Goal: Task Accomplishment & Management: Complete application form

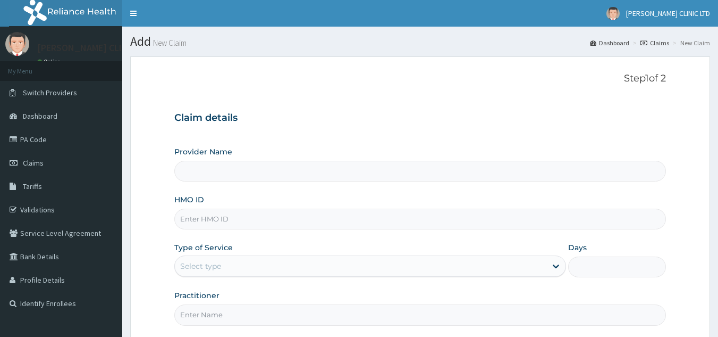
type input "[PERSON_NAME] CLINICS LTD"
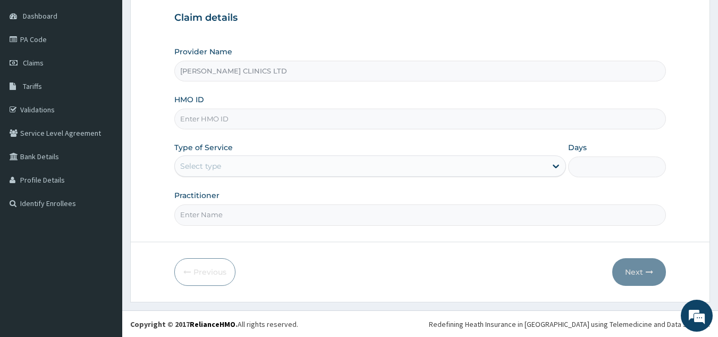
scroll to position [100, 0]
click at [289, 117] on input "HMO ID" at bounding box center [420, 118] width 492 height 21
type input "NME/10043/C"
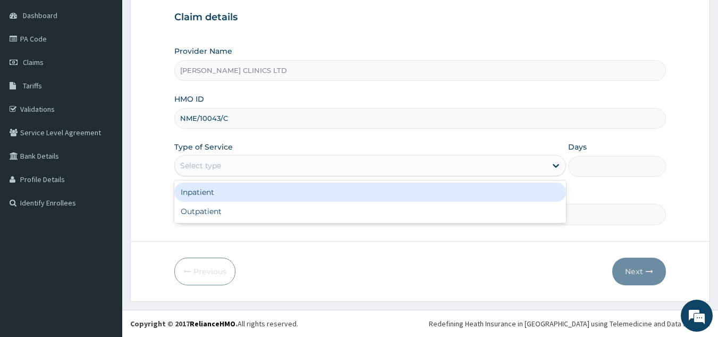
click at [263, 169] on div "Select type" at bounding box center [361, 165] width 372 height 17
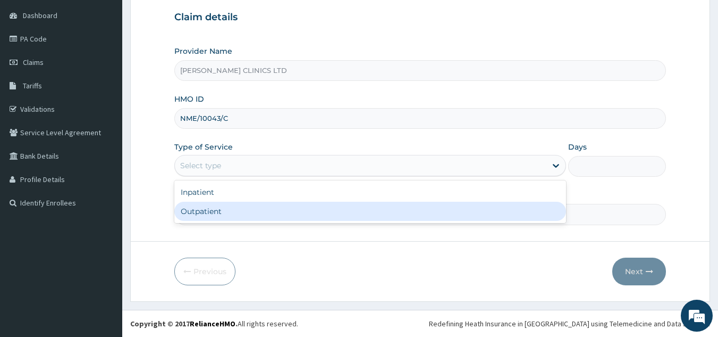
click at [262, 208] on div "Outpatient" at bounding box center [370, 211] width 392 height 19
type input "1"
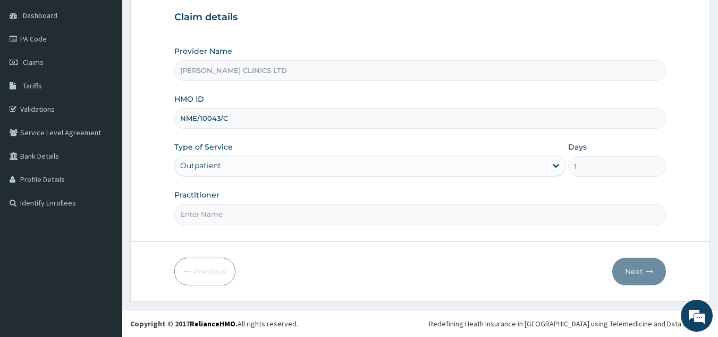
click at [249, 214] on input "Practitioner" at bounding box center [420, 214] width 492 height 21
type input "0"
click at [629, 270] on button "Next" at bounding box center [640, 271] width 54 height 28
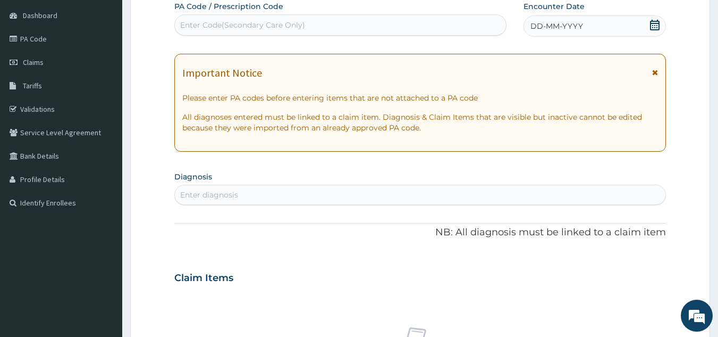
click at [324, 24] on div "Enter Code(Secondary Care Only)" at bounding box center [341, 24] width 332 height 17
type input "PA/EE9475"
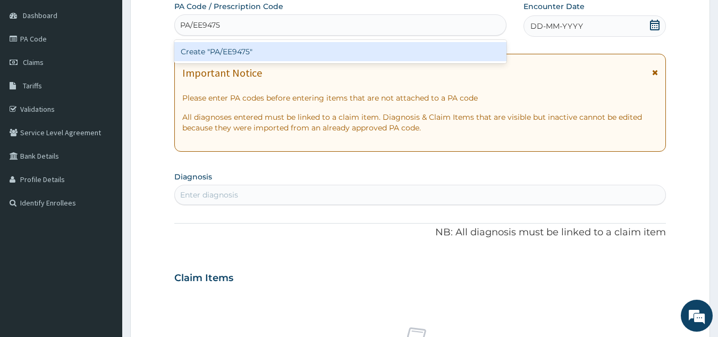
click at [269, 51] on div "Create "PA/EE9475"" at bounding box center [340, 51] width 333 height 19
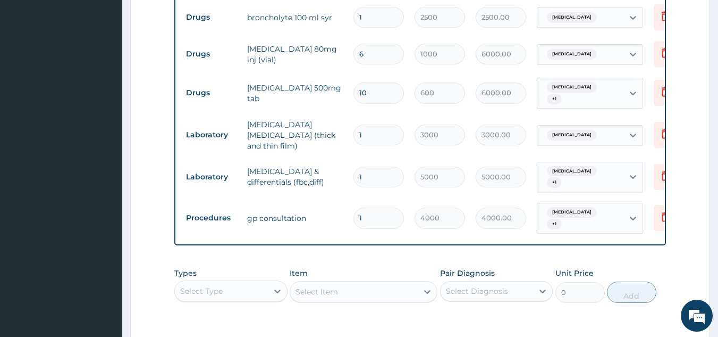
scroll to position [678, 0]
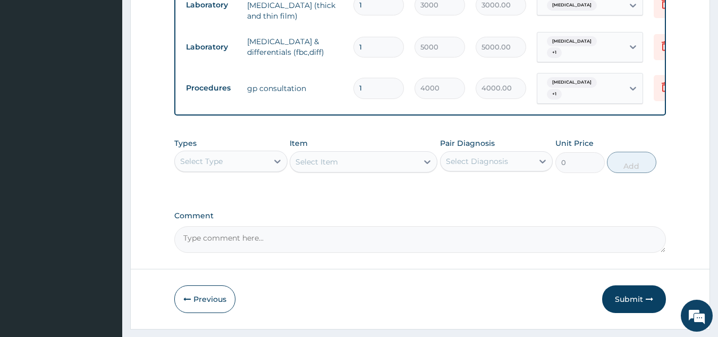
click at [629, 285] on button "Submit" at bounding box center [634, 299] width 64 height 28
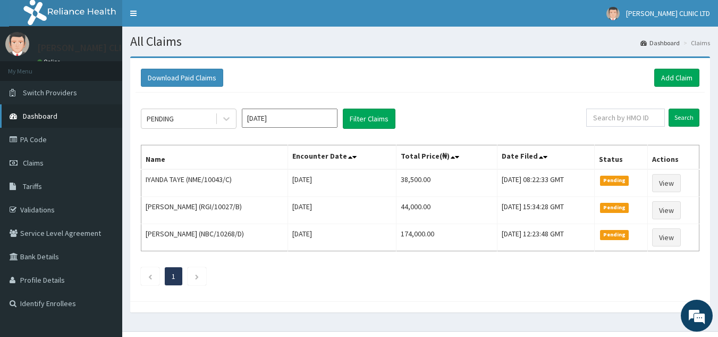
click at [47, 115] on span "Dashboard" at bounding box center [40, 116] width 35 height 10
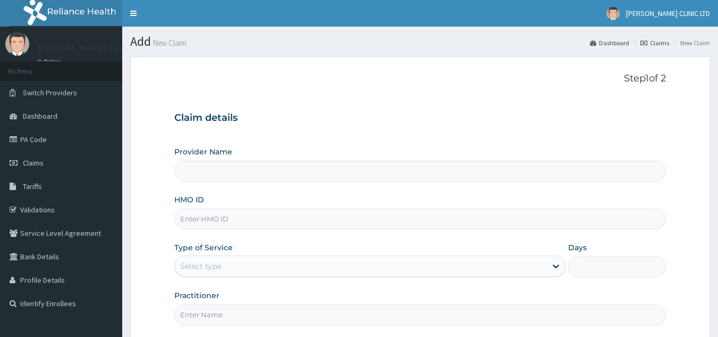
scroll to position [47, 0]
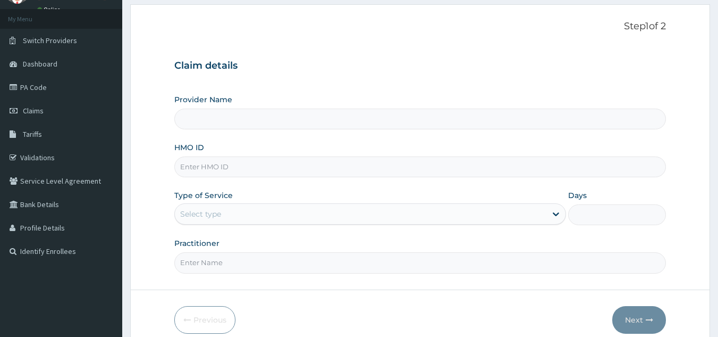
type input "[PERSON_NAME] CLINICS LTD"
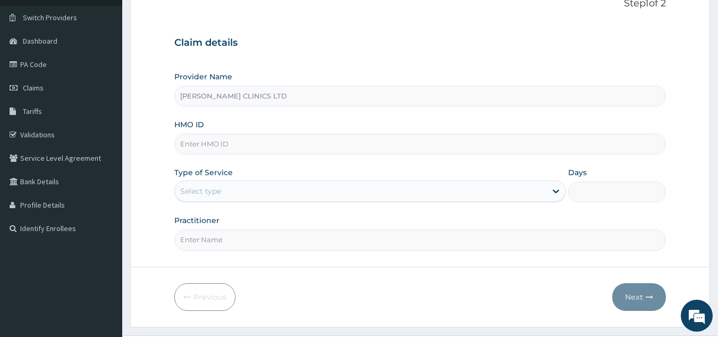
scroll to position [100, 0]
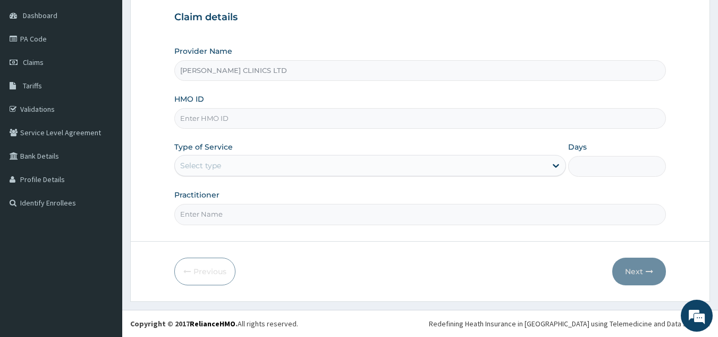
click at [273, 120] on input "HMO ID" at bounding box center [420, 118] width 492 height 21
type input "NME/10043/A"
click at [250, 164] on div "Select type" at bounding box center [361, 165] width 372 height 17
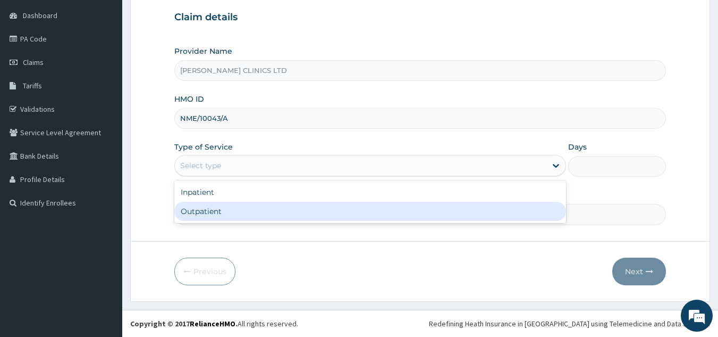
click at [242, 208] on div "Outpatient" at bounding box center [370, 211] width 392 height 19
type input "1"
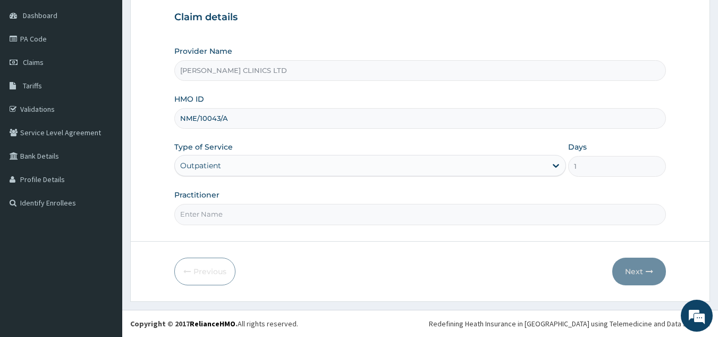
click at [246, 208] on input "Practitioner" at bounding box center [420, 214] width 492 height 21
type input "0"
click at [634, 272] on button "Next" at bounding box center [640, 271] width 54 height 28
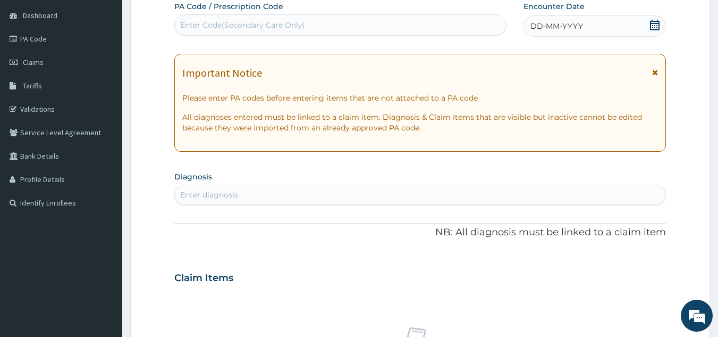
click at [282, 22] on div "Enter Code(Secondary Care Only)" at bounding box center [242, 25] width 125 height 11
type input "PA/50A936"
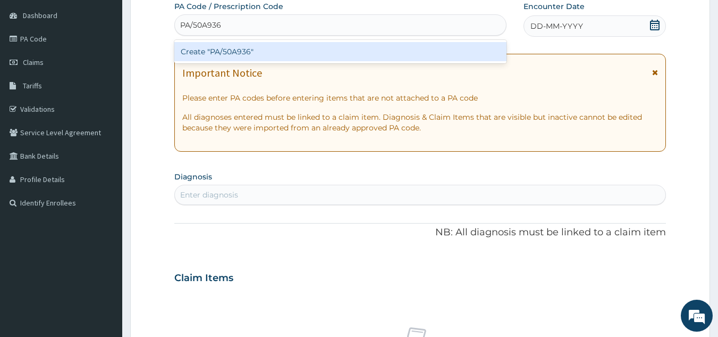
drag, startPoint x: 240, startPoint y: 55, endPoint x: 235, endPoint y: 54, distance: 5.4
click at [235, 54] on div "Create "PA/50A936"" at bounding box center [340, 51] width 333 height 19
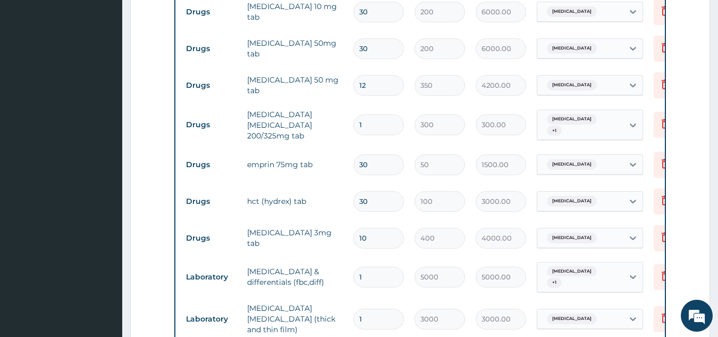
scroll to position [486, 0]
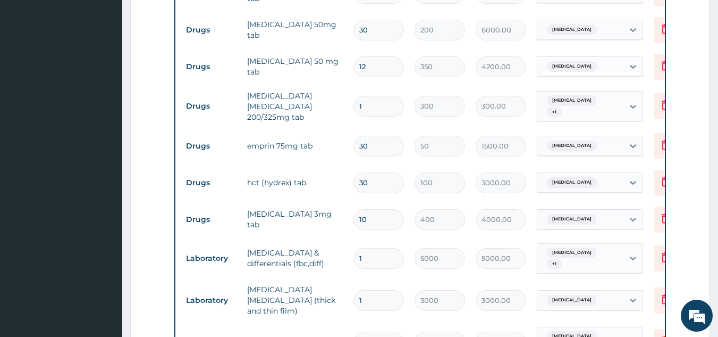
click at [372, 108] on input "1" at bounding box center [379, 106] width 51 height 21
type input "10"
type input "3000.00"
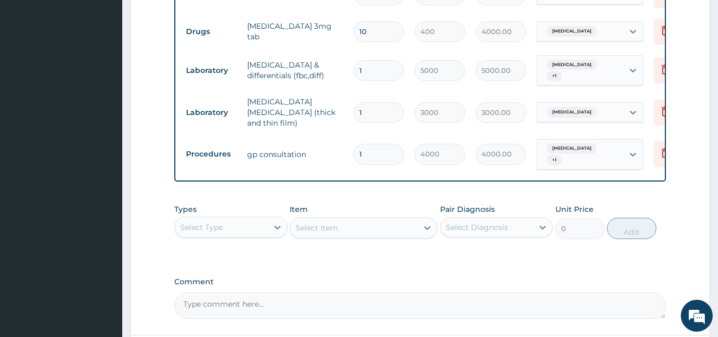
scroll to position [759, 0]
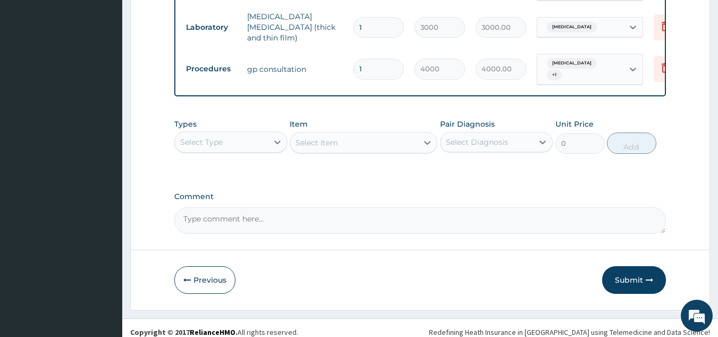
type input "10"
click at [618, 273] on button "Submit" at bounding box center [634, 280] width 64 height 28
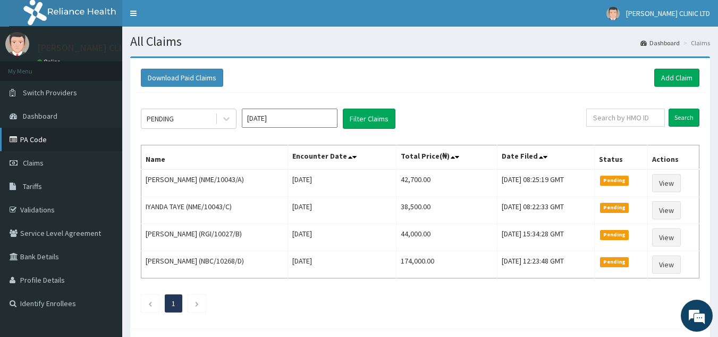
click at [35, 138] on link "PA Code" at bounding box center [61, 139] width 122 height 23
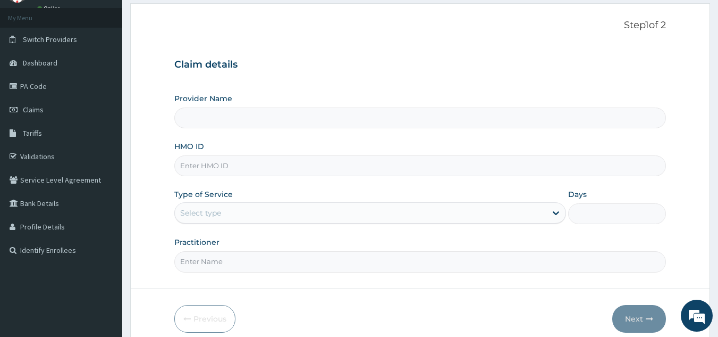
type input "BORIS CLINICS LTD"
click at [279, 170] on input "HMO ID" at bounding box center [420, 165] width 492 height 21
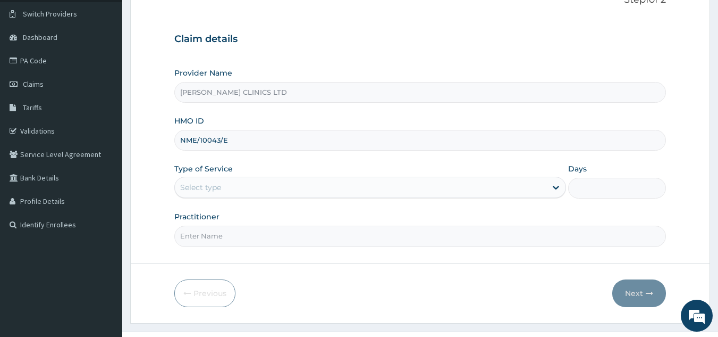
scroll to position [100, 0]
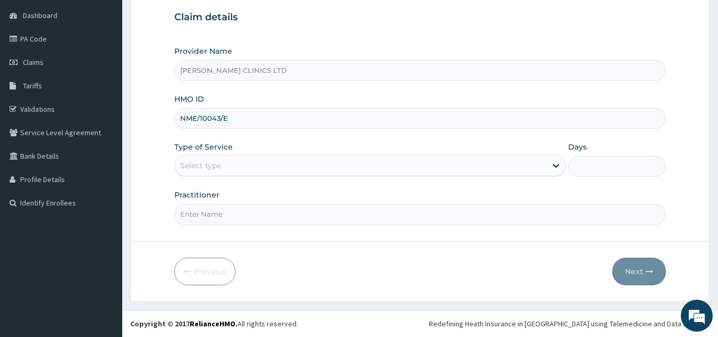
type input "NME/10043/E"
click at [282, 165] on div "Select type" at bounding box center [361, 165] width 372 height 17
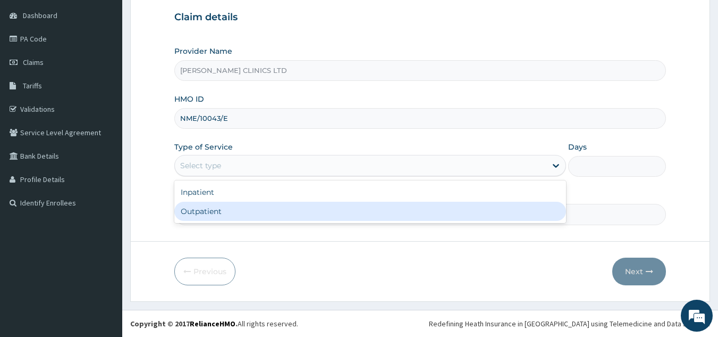
click at [280, 216] on div "Outpatient" at bounding box center [370, 211] width 392 height 19
type input "1"
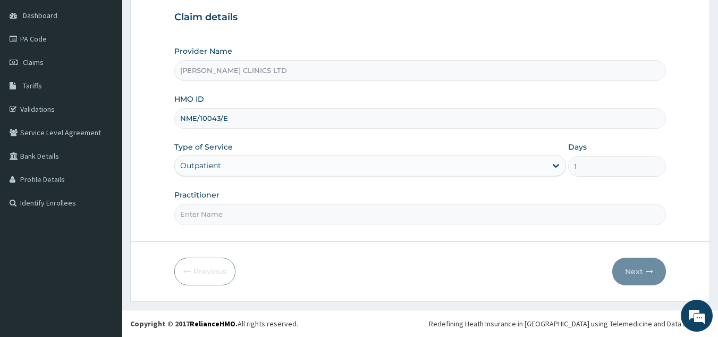
click at [278, 230] on form "Step 1 of 2 Claim details Provider Name BORIS CLINICS LTD HMO ID NME/10043/E Ty…" at bounding box center [420, 129] width 580 height 346
click at [272, 214] on input "Practitioner" at bounding box center [420, 214] width 492 height 21
type input "0"
click at [638, 271] on button "Next" at bounding box center [640, 271] width 54 height 28
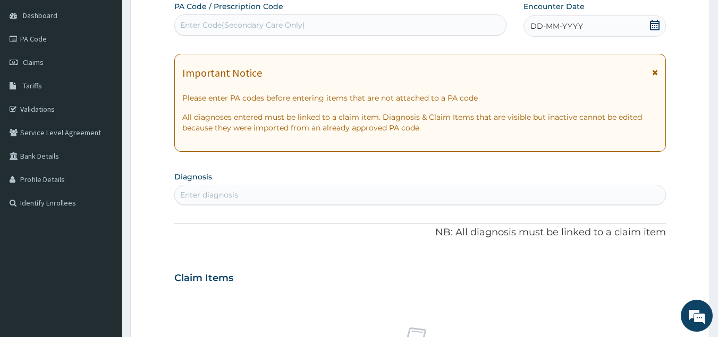
click at [226, 21] on div "Enter Code(Secondary Care Only)" at bounding box center [242, 25] width 125 height 11
type input "PA/15BC75"
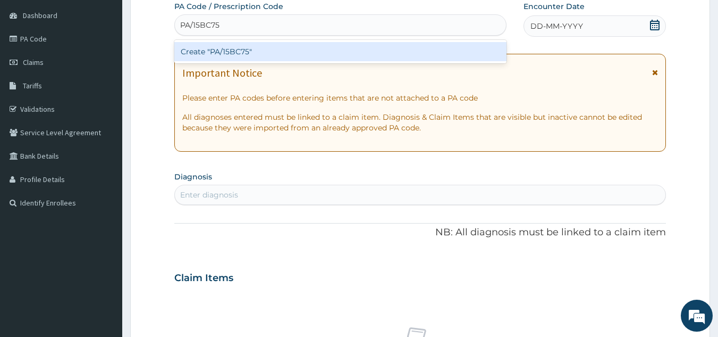
click at [225, 50] on div "Create "PA/15BC75"" at bounding box center [340, 51] width 333 height 19
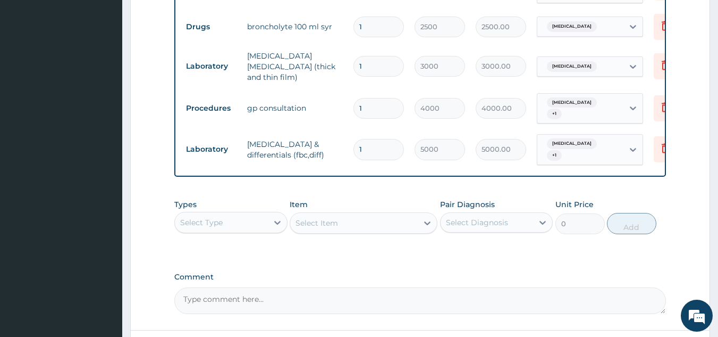
scroll to position [694, 0]
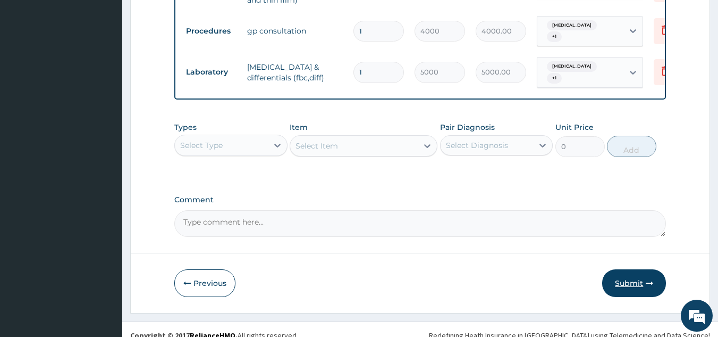
click at [624, 281] on button "Submit" at bounding box center [634, 283] width 64 height 28
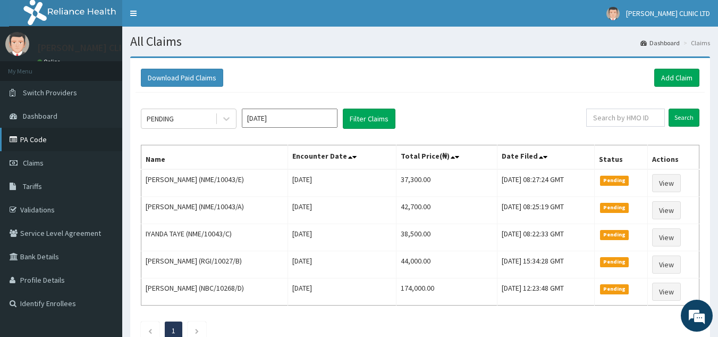
click at [25, 139] on link "PA Code" at bounding box center [61, 139] width 122 height 23
